Goal: Task Accomplishment & Management: Manage account settings

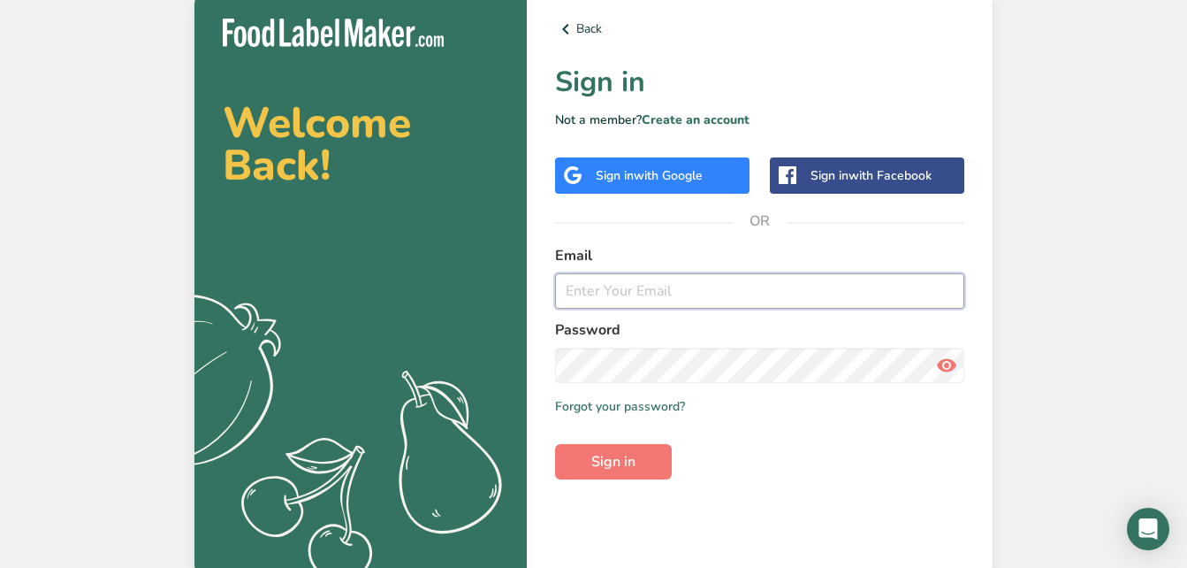
click at [640, 285] on input "email" at bounding box center [759, 290] width 409 height 35
type input "[EMAIL_ADDRESS][DOMAIN_NAME]"
drag, startPoint x: 800, startPoint y: 285, endPoint x: 521, endPoint y: 273, distance: 279.6
click at [521, 273] on section "Welcome Back! .a{fill:#f5f3ed;} Back Sign in Not a member? Create an account Si…" at bounding box center [594, 284] width 798 height 588
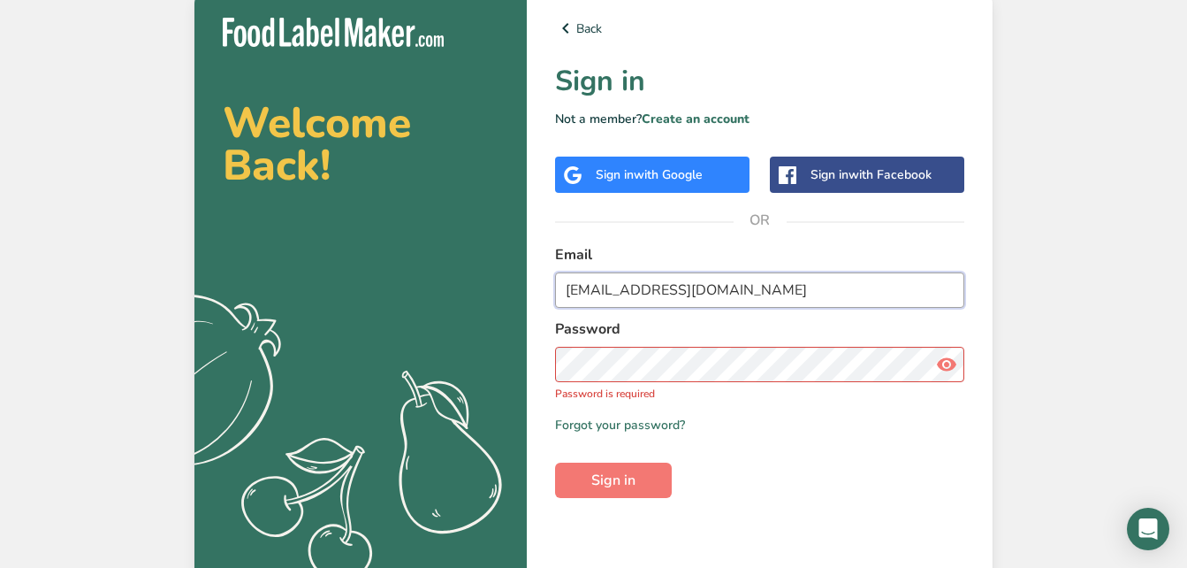
drag, startPoint x: 828, startPoint y: 294, endPoint x: 278, endPoint y: 337, distance: 552.5
click at [278, 337] on section "Welcome Back! .a{fill:#f5f3ed;} Back Sign in Not a member? Create an account Si…" at bounding box center [594, 292] width 798 height 607
drag, startPoint x: 599, startPoint y: 283, endPoint x: 408, endPoint y: 279, distance: 191.9
click at [408, 279] on section "Welcome Back! .a{fill:#f5f3ed;} Back Sign in Not a member? Create an account Si…" at bounding box center [594, 292] width 798 height 607
drag, startPoint x: 836, startPoint y: 281, endPoint x: 438, endPoint y: 275, distance: 397.9
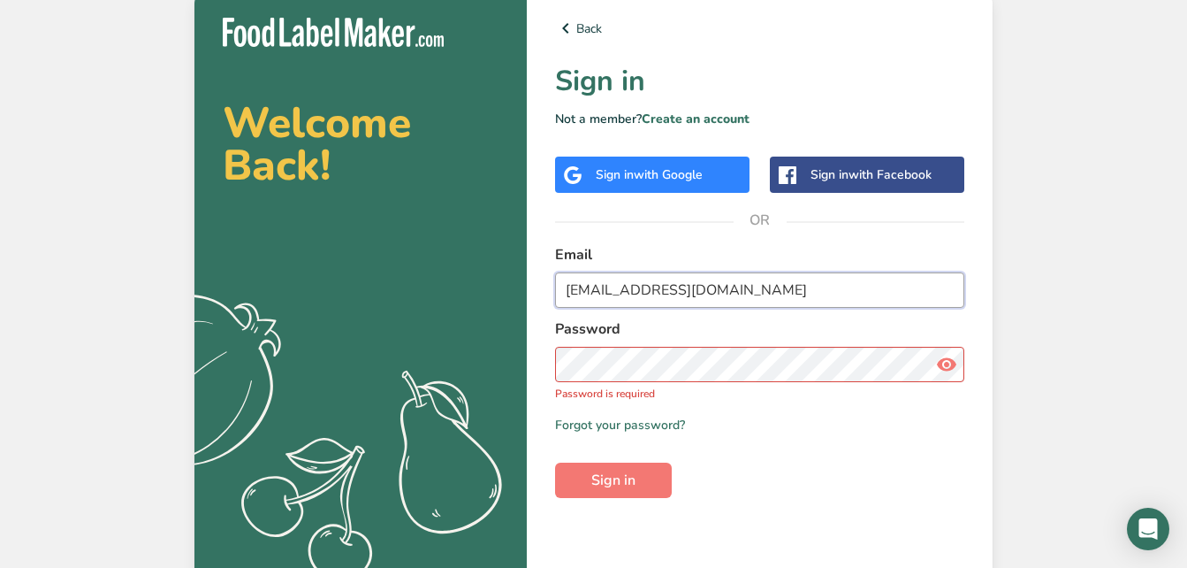
click at [438, 275] on section "Welcome Back! .a{fill:#f5f3ed;} Back Sign in Not a member? Create an account Si…" at bounding box center [594, 292] width 798 height 607
type input "[EMAIL_ADDRESS][DOMAIN_NAME]"
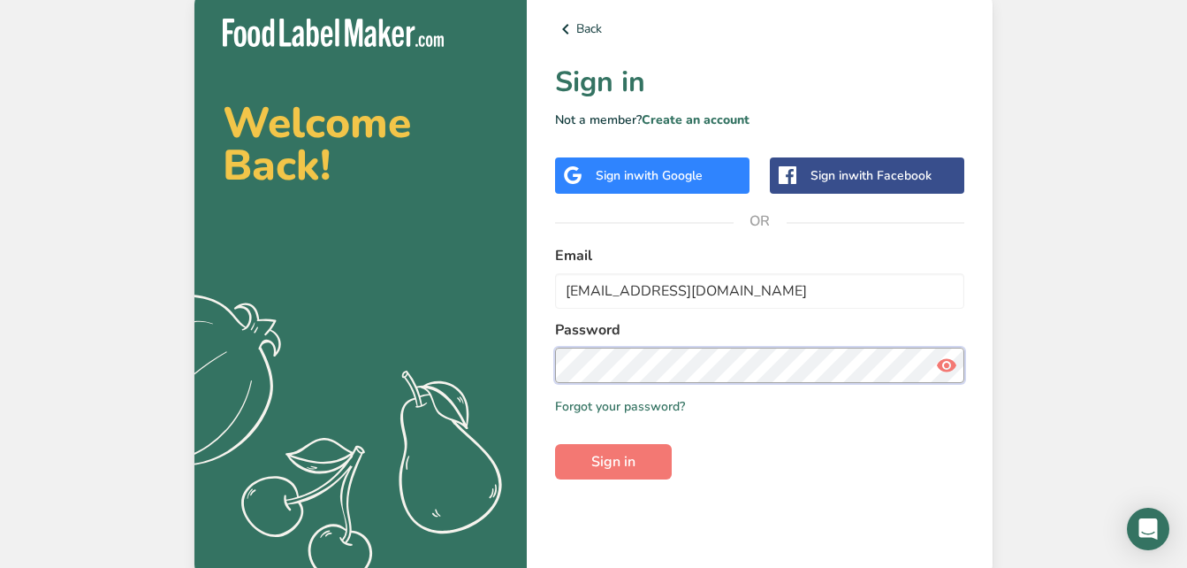
click at [555, 444] on button "Sign in" at bounding box center [613, 461] width 117 height 35
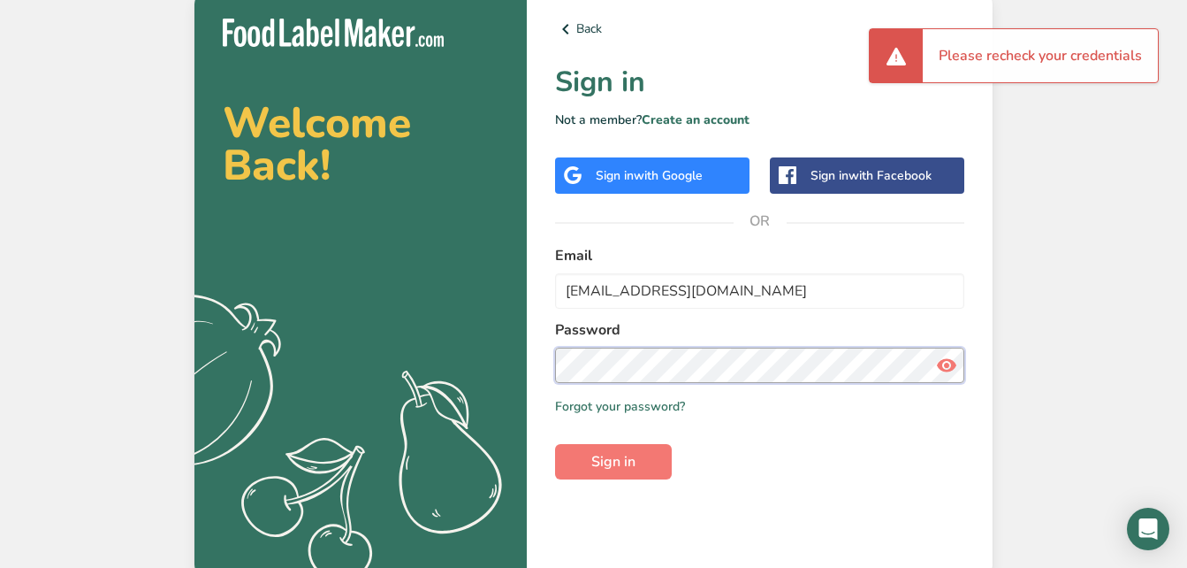
click at [265, 331] on section "Welcome Back! .a{fill:#f5f3ed;} Back Sign in Not a member? Create an account Si…" at bounding box center [594, 284] width 798 height 588
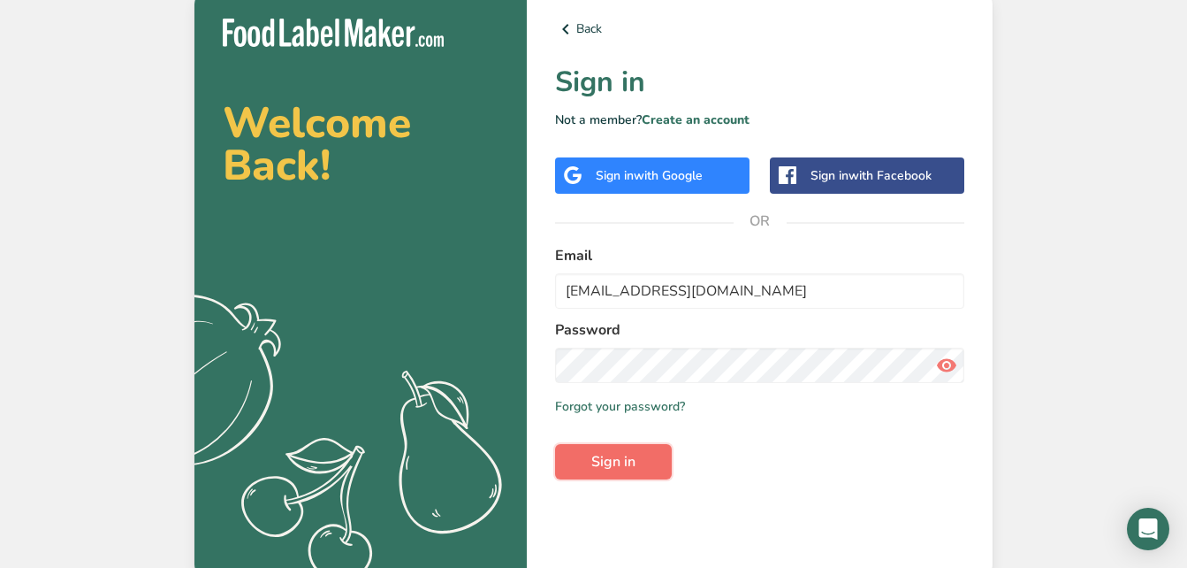
click at [614, 452] on span "Sign in" at bounding box center [613, 461] width 44 height 21
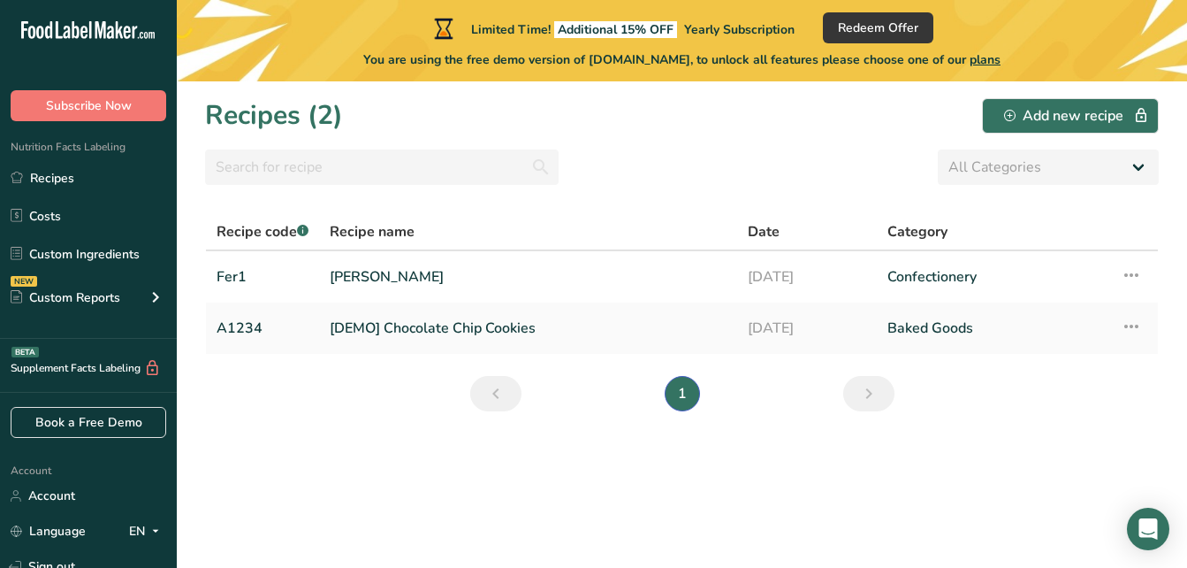
scroll to position [132, 0]
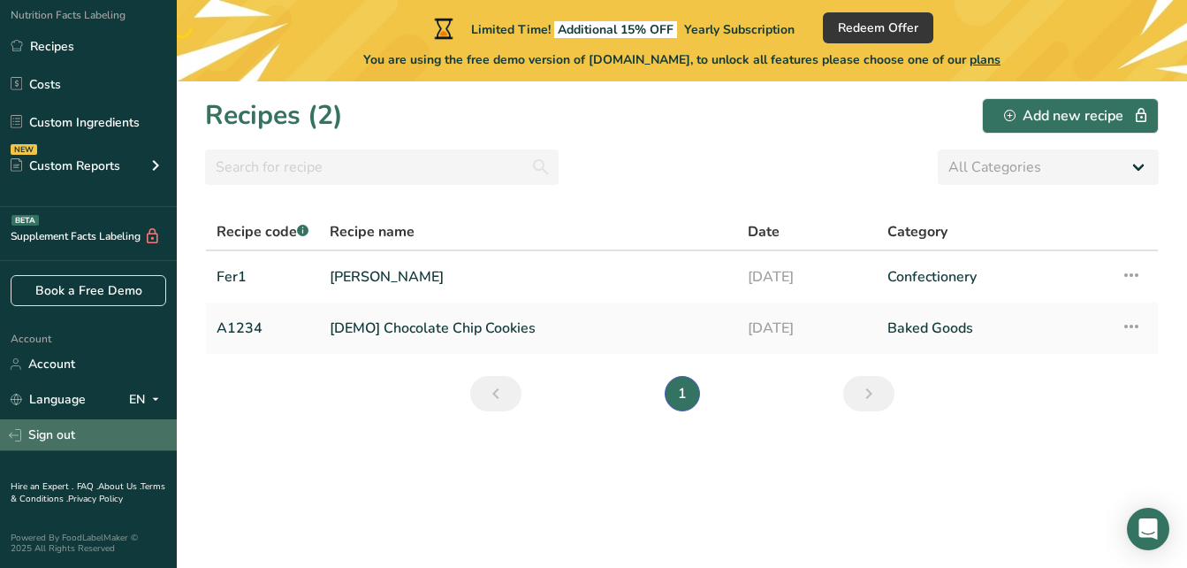
click at [50, 437] on link "Sign out" at bounding box center [88, 434] width 177 height 31
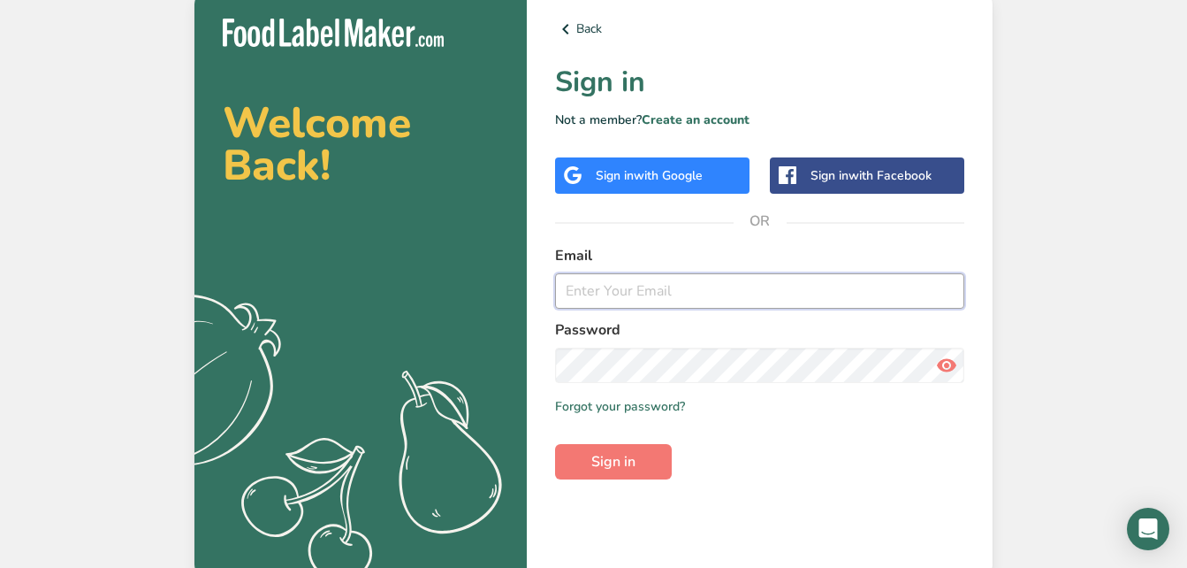
click at [636, 299] on input "email" at bounding box center [759, 290] width 409 height 35
drag, startPoint x: 729, startPoint y: 298, endPoint x: 515, endPoint y: 280, distance: 215.6
click at [515, 280] on section "Welcome Back! .a{fill:#f5f3ed;} Back Sign in Not a member? Create an account Si…" at bounding box center [594, 284] width 798 height 588
type input "[EMAIL_ADDRESS][DOMAIN_NAME]"
click at [555, 444] on button "Sign in" at bounding box center [613, 461] width 117 height 35
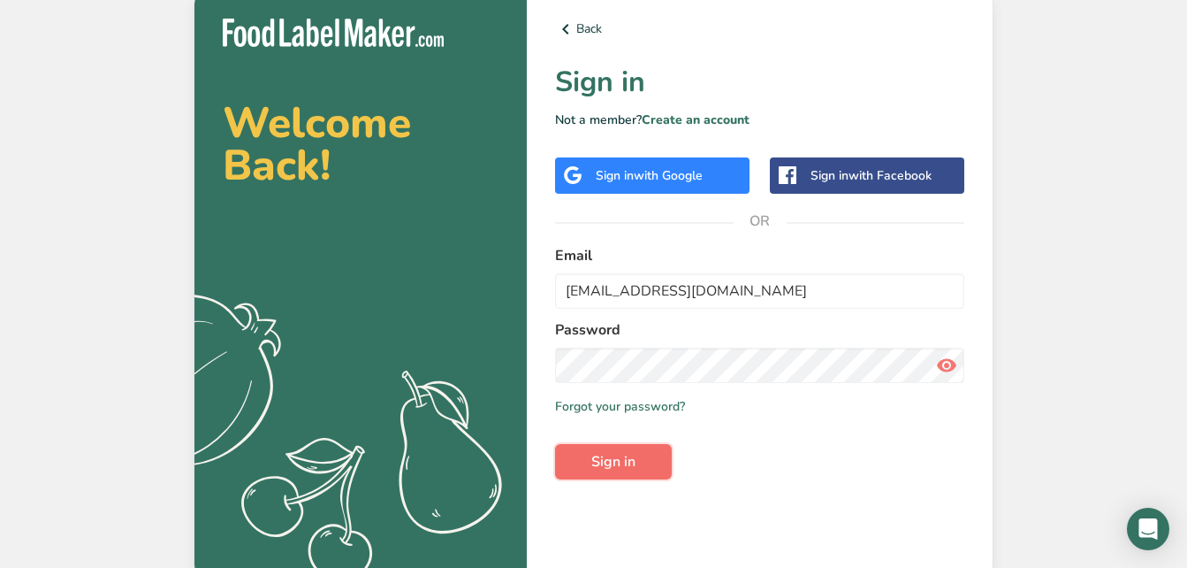
click at [621, 447] on button "Sign in" at bounding box center [613, 461] width 117 height 35
click at [949, 366] on icon at bounding box center [946, 365] width 21 height 32
click at [467, 361] on section "Welcome Back! .a{fill:#f5f3ed;} Back Sign in Not a member? Create an account Si…" at bounding box center [594, 284] width 798 height 588
